Goal: Check status: Check status

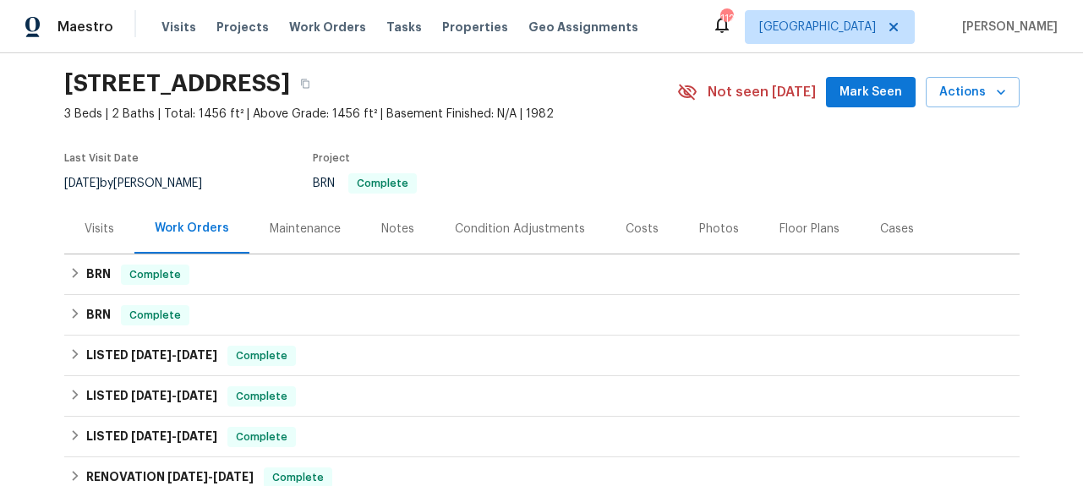
scroll to position [53, 0]
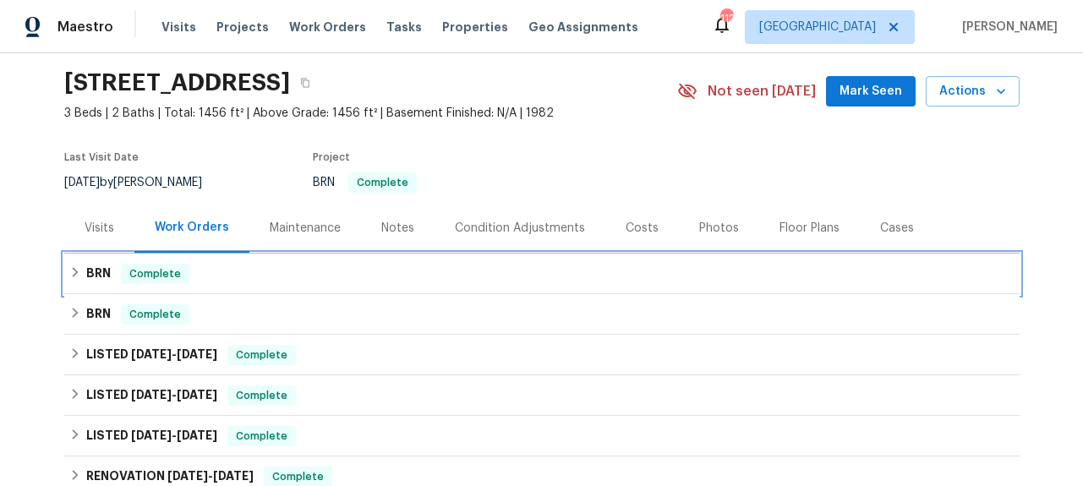
click at [197, 264] on div "BRN Complete" at bounding box center [542, 274] width 946 height 20
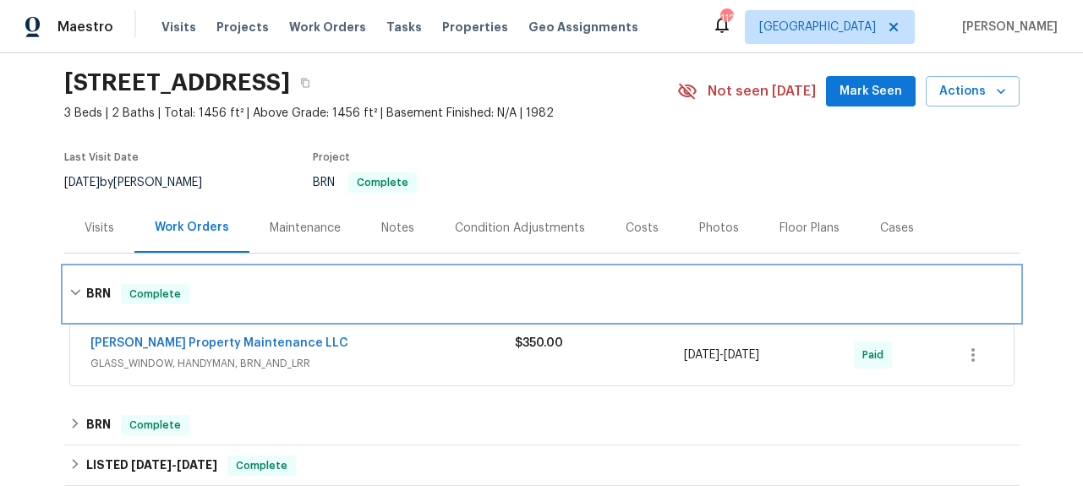
scroll to position [130, 0]
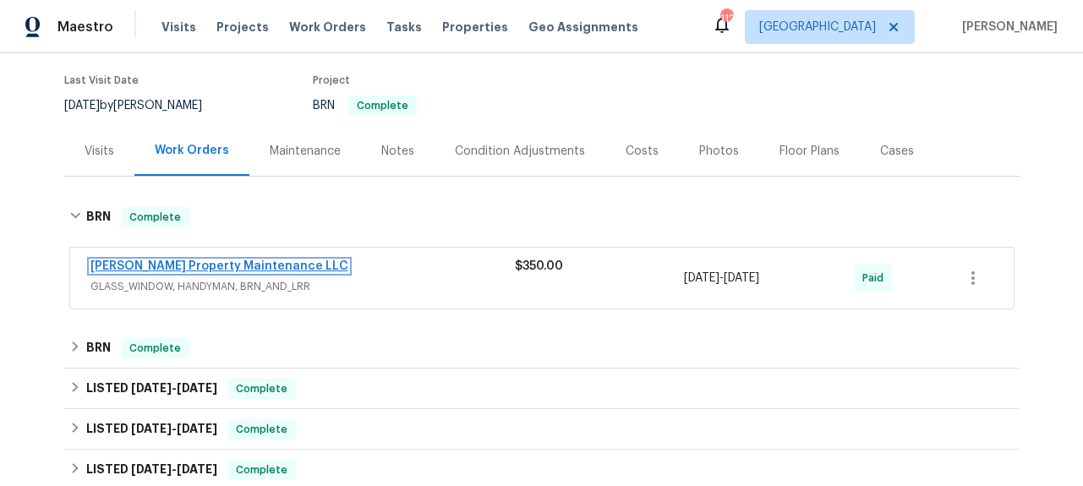
click at [220, 269] on link "[PERSON_NAME] Property Maintenance LLC" at bounding box center [220, 267] width 258 height 12
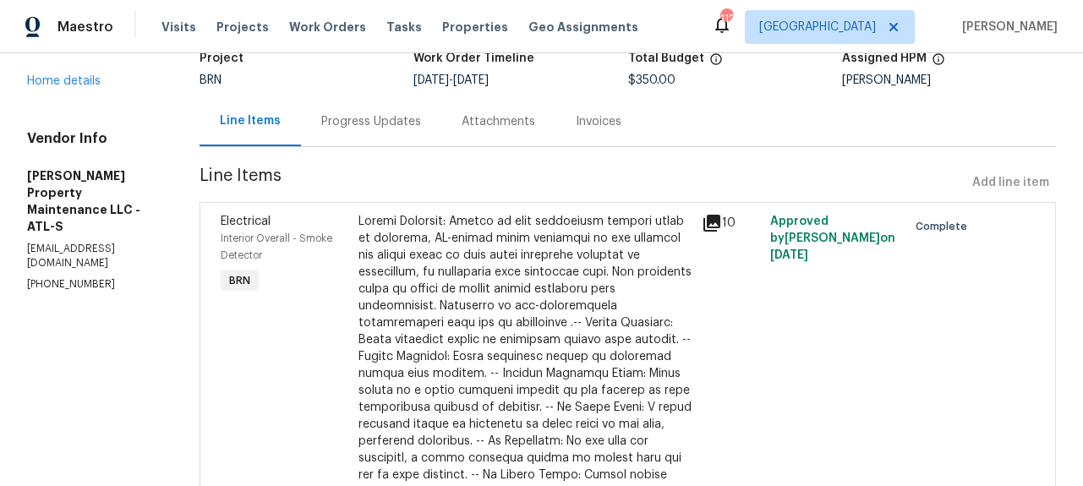
scroll to position [8, 0]
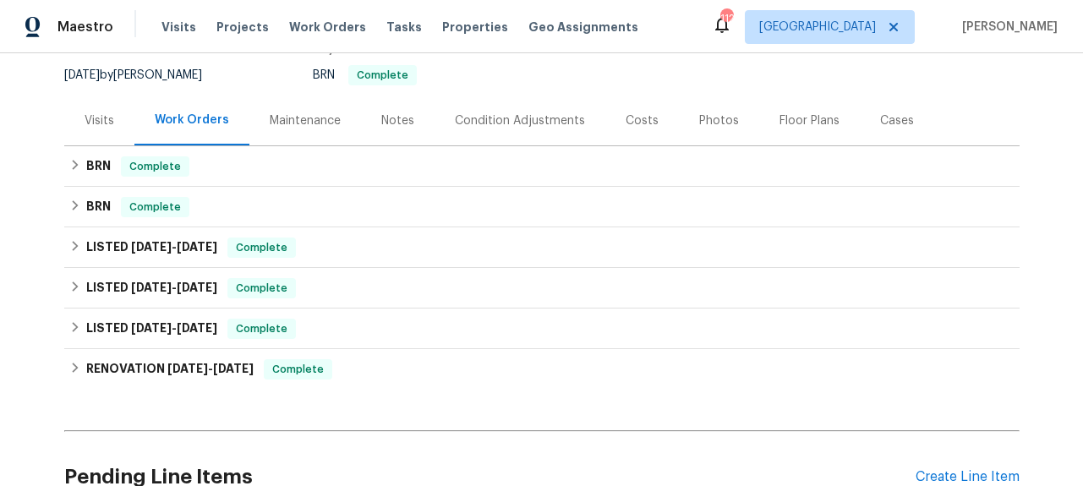
scroll to position [189, 0]
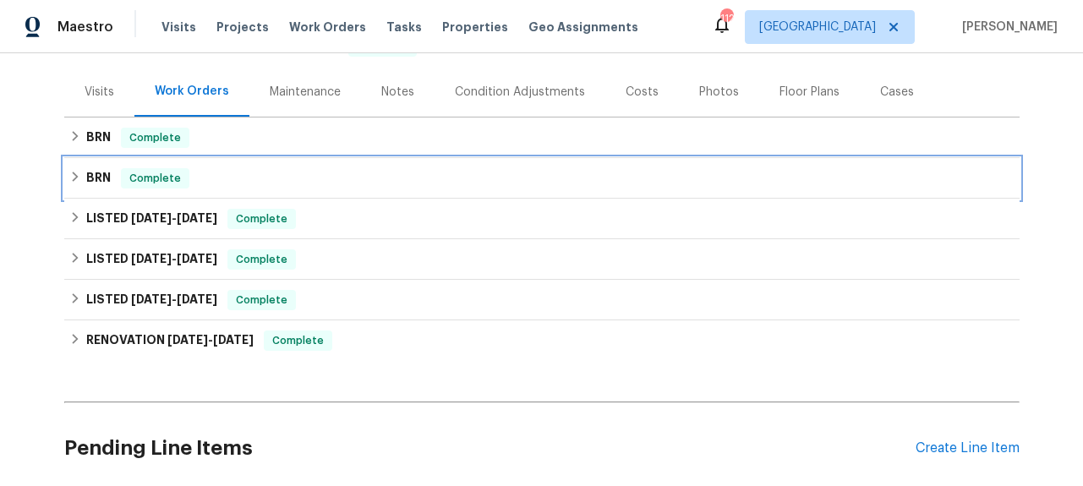
click at [125, 173] on span "Complete" at bounding box center [155, 178] width 65 height 17
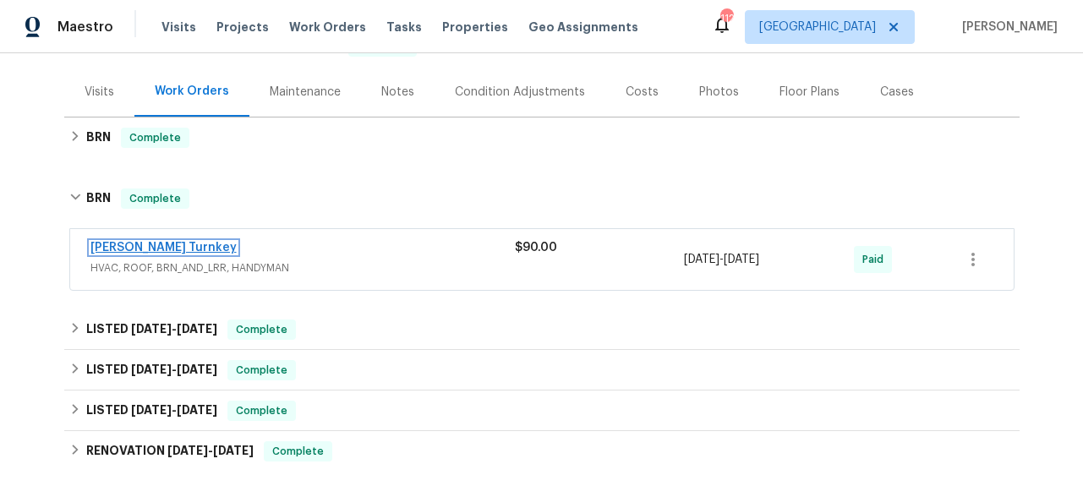
click at [151, 252] on link "[PERSON_NAME] Turnkey" at bounding box center [164, 248] width 146 height 12
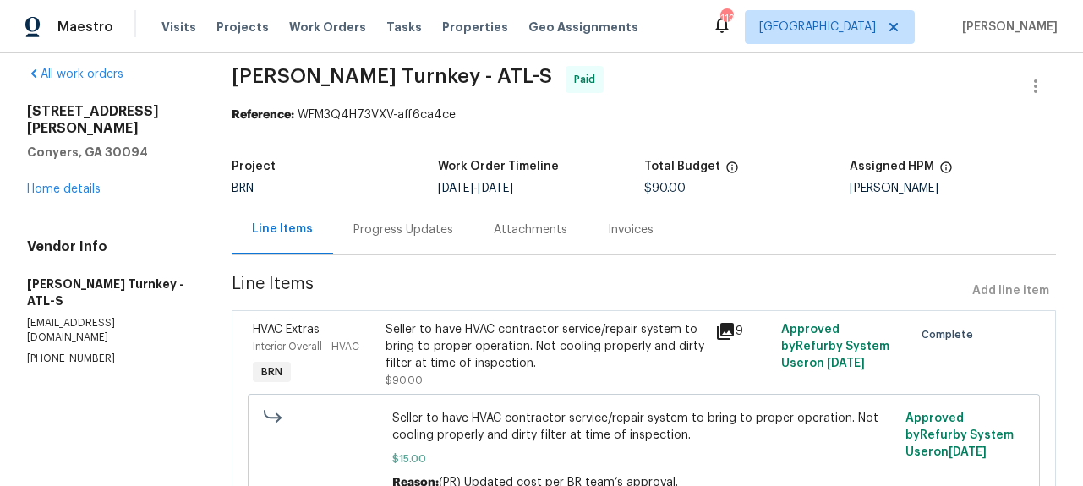
click at [378, 228] on div "Progress Updates" at bounding box center [404, 230] width 100 height 17
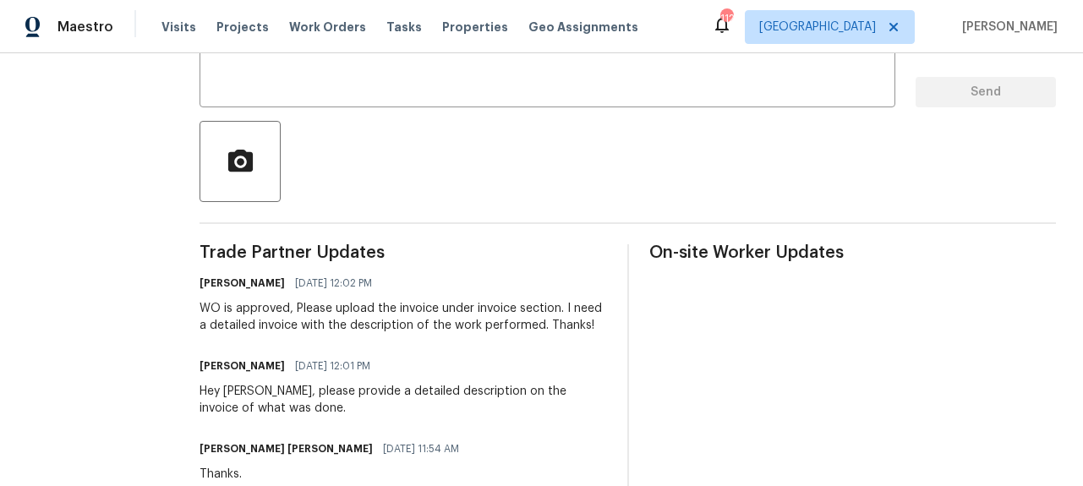
scroll to position [333, 0]
